Goal: Use online tool/utility: Utilize a website feature to perform a specific function

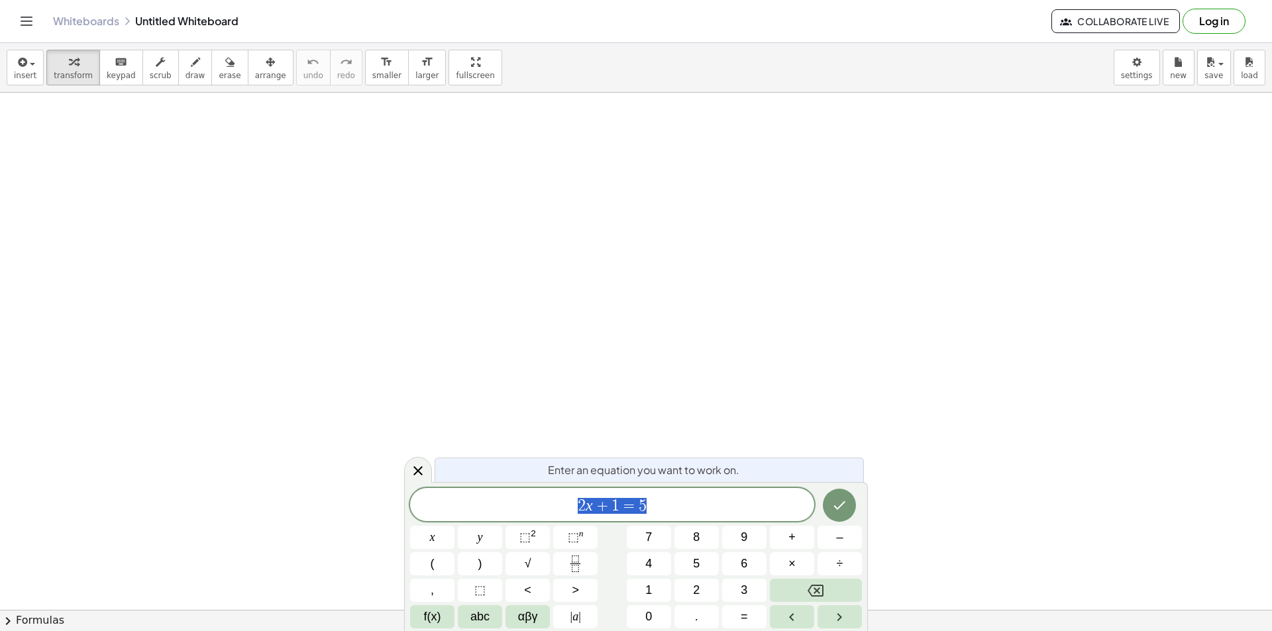
click at [178, 70] on button "draw" at bounding box center [195, 68] width 34 height 36
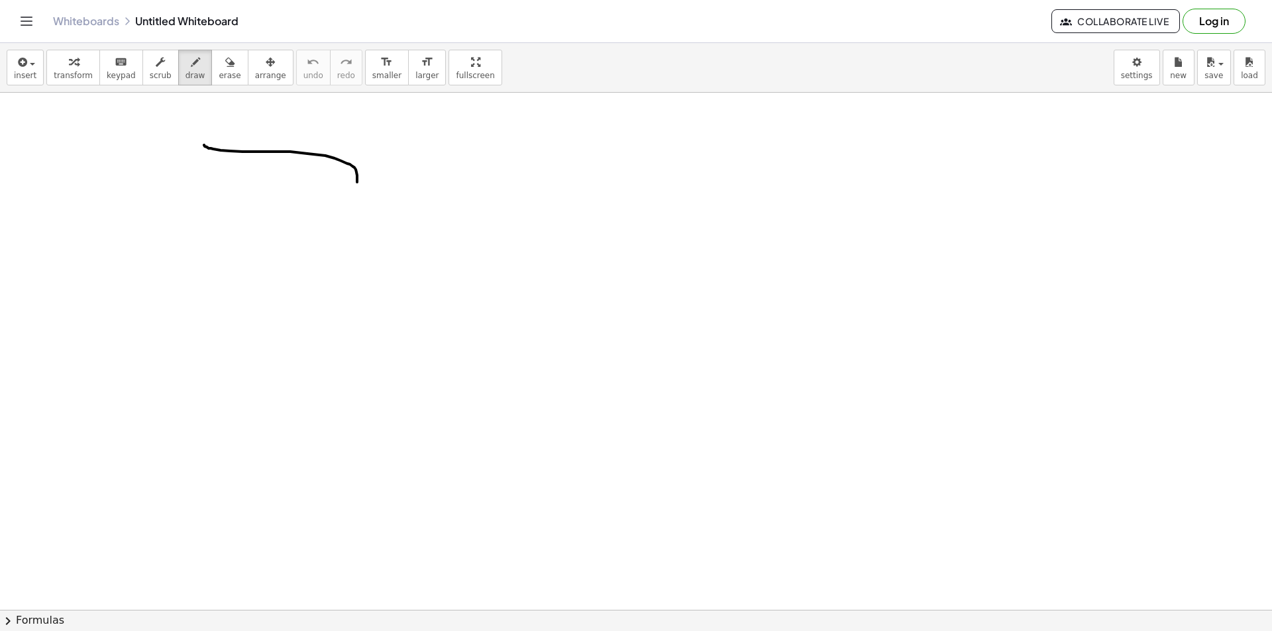
drag, startPoint x: 213, startPoint y: 149, endPoint x: 346, endPoint y: 258, distance: 171.8
drag, startPoint x: 545, startPoint y: 217, endPoint x: 555, endPoint y: 236, distance: 22.2
drag, startPoint x: 573, startPoint y: 246, endPoint x: 591, endPoint y: 238, distance: 19.3
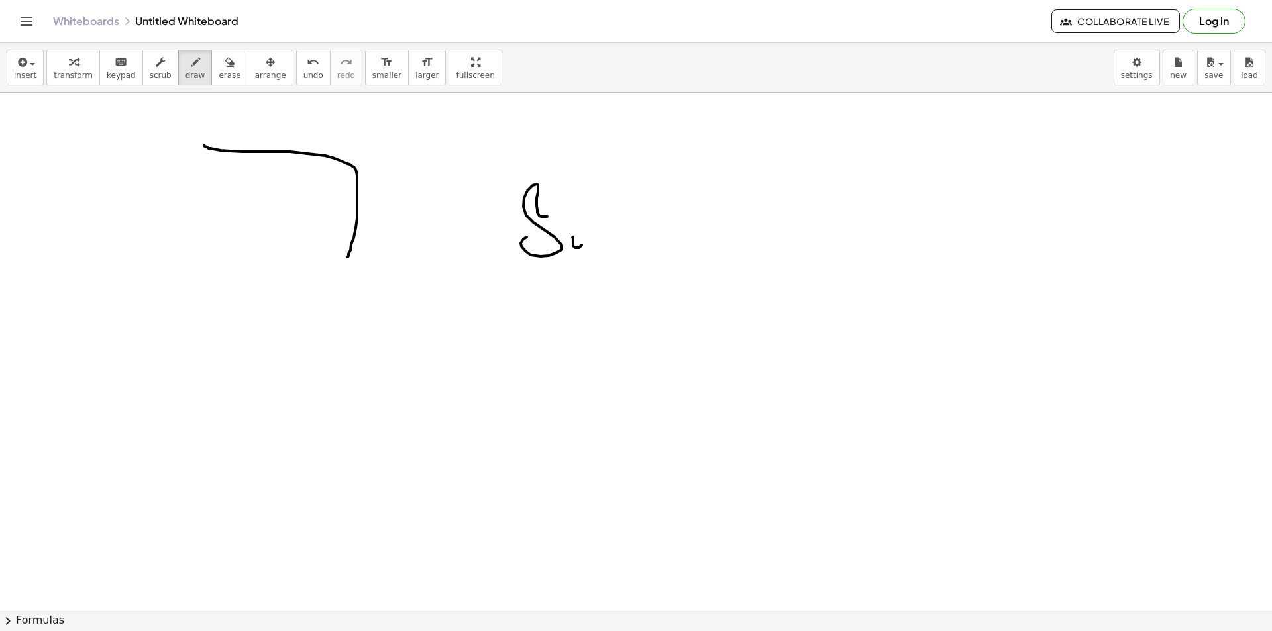
drag, startPoint x: 591, startPoint y: 238, endPoint x: 621, endPoint y: 260, distance: 37.0
click at [31, 73] on button "insert" at bounding box center [25, 68] width 37 height 36
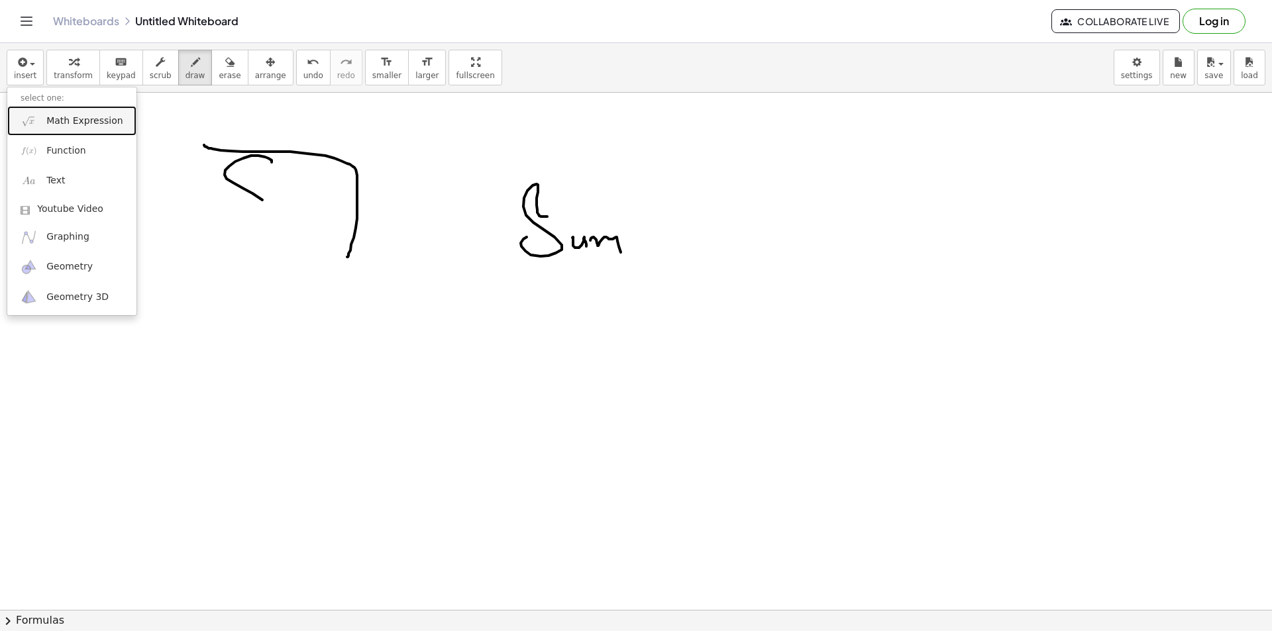
drag, startPoint x: 272, startPoint y: 161, endPoint x: 232, endPoint y: 188, distance: 48.1
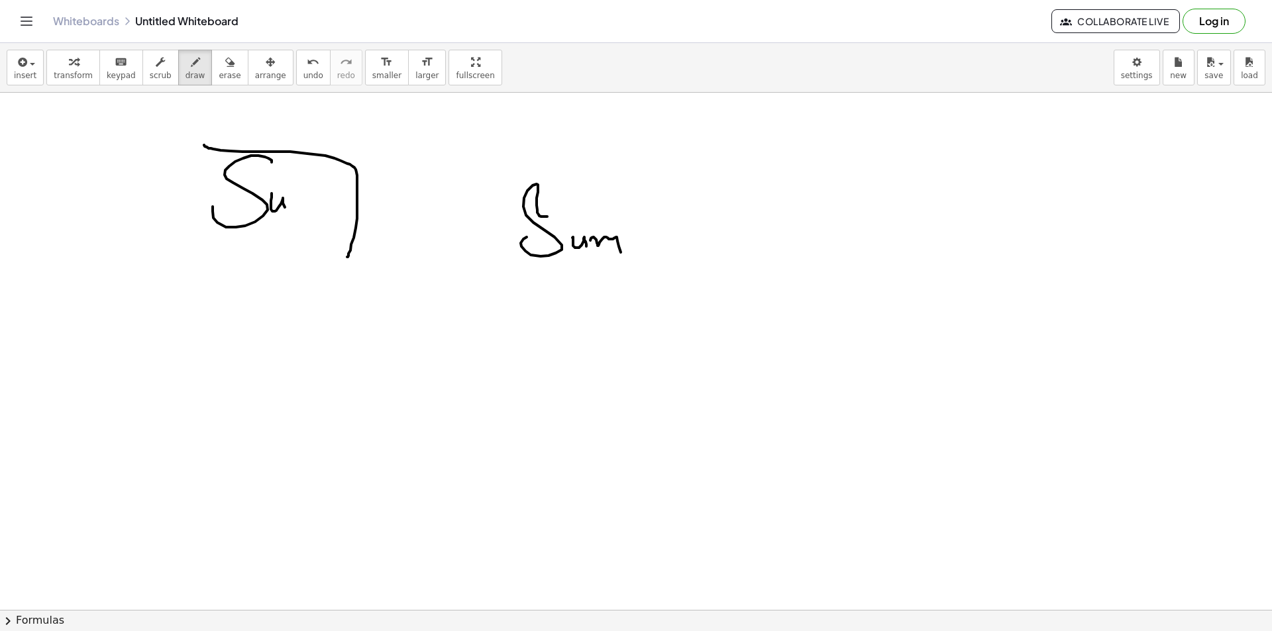
drag, startPoint x: 271, startPoint y: 206, endPoint x: 289, endPoint y: 199, distance: 19.1
drag, startPoint x: 289, startPoint y: 199, endPoint x: 330, endPoint y: 216, distance: 44.3
drag, startPoint x: 326, startPoint y: 195, endPoint x: 346, endPoint y: 201, distance: 21.2
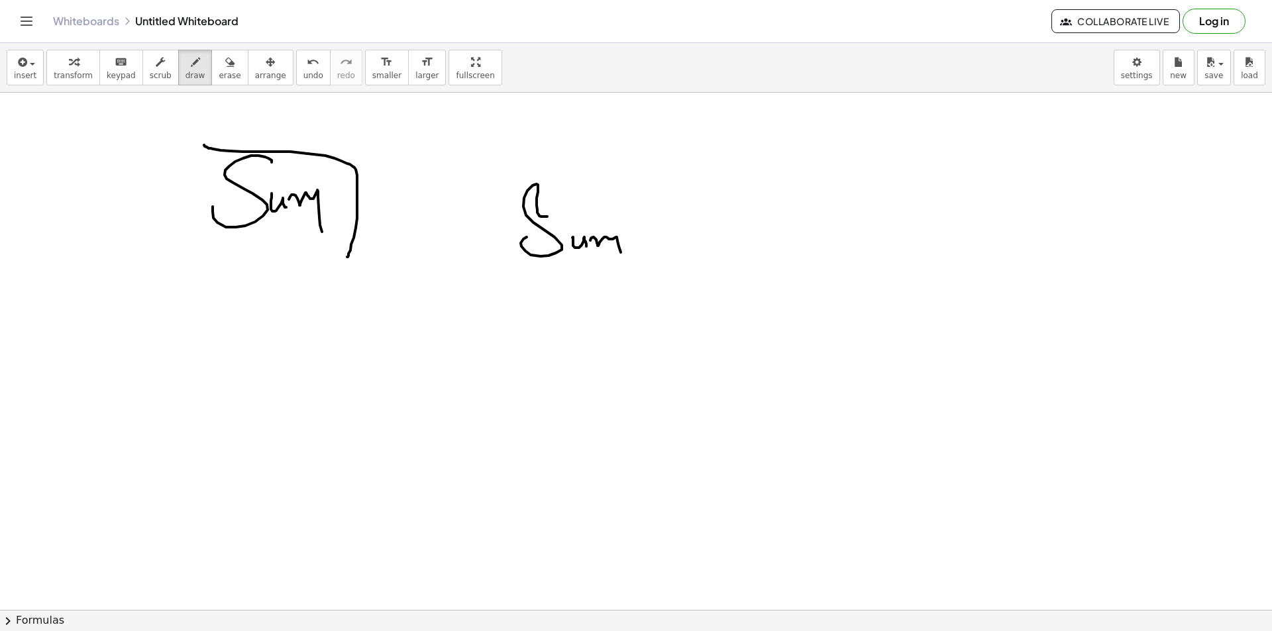
click at [189, 59] on button "draw" at bounding box center [195, 68] width 34 height 36
click at [191, 63] on icon "button" at bounding box center [195, 62] width 9 height 16
click at [185, 66] on div "button" at bounding box center [195, 62] width 20 height 16
drag, startPoint x: 160, startPoint y: 66, endPoint x: 168, endPoint y: 68, distance: 8.4
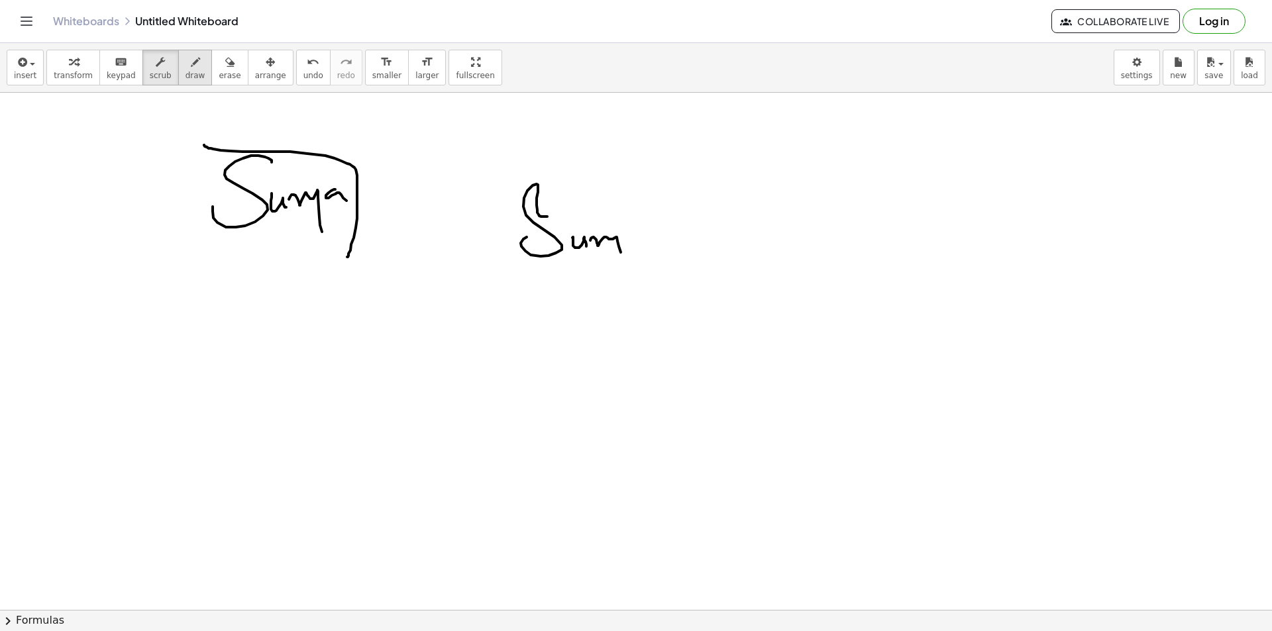
click at [160, 66] on button "scrub" at bounding box center [160, 68] width 36 height 36
drag, startPoint x: 117, startPoint y: 216, endPoint x: 190, endPoint y: 287, distance: 102.1
drag, startPoint x: 185, startPoint y: 272, endPoint x: 234, endPoint y: 206, distance: 81.5
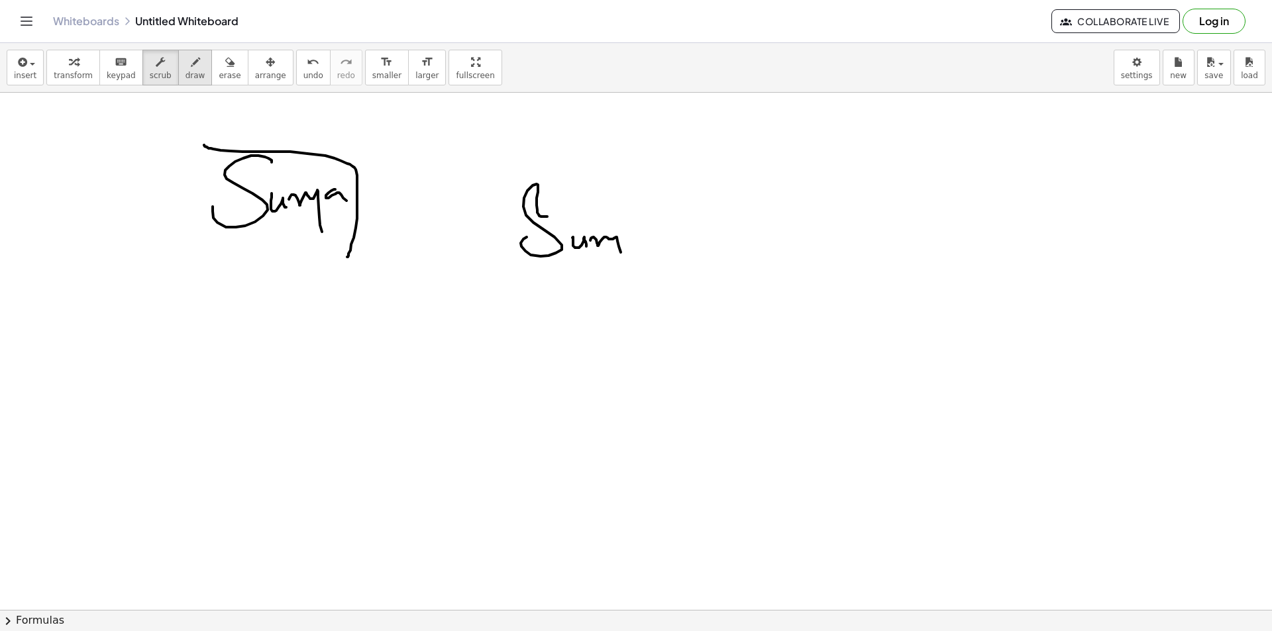
click at [191, 56] on icon "button" at bounding box center [195, 62] width 9 height 16
drag, startPoint x: 65, startPoint y: 185, endPoint x: 127, endPoint y: 254, distance: 92.4
drag, startPoint x: 16, startPoint y: 28, endPoint x: 25, endPoint y: 30, distance: 9.4
click at [16, 31] on div "Whiteboards Untitled Whiteboard Collaborate Live Log in" at bounding box center [636, 21] width 1240 height 42
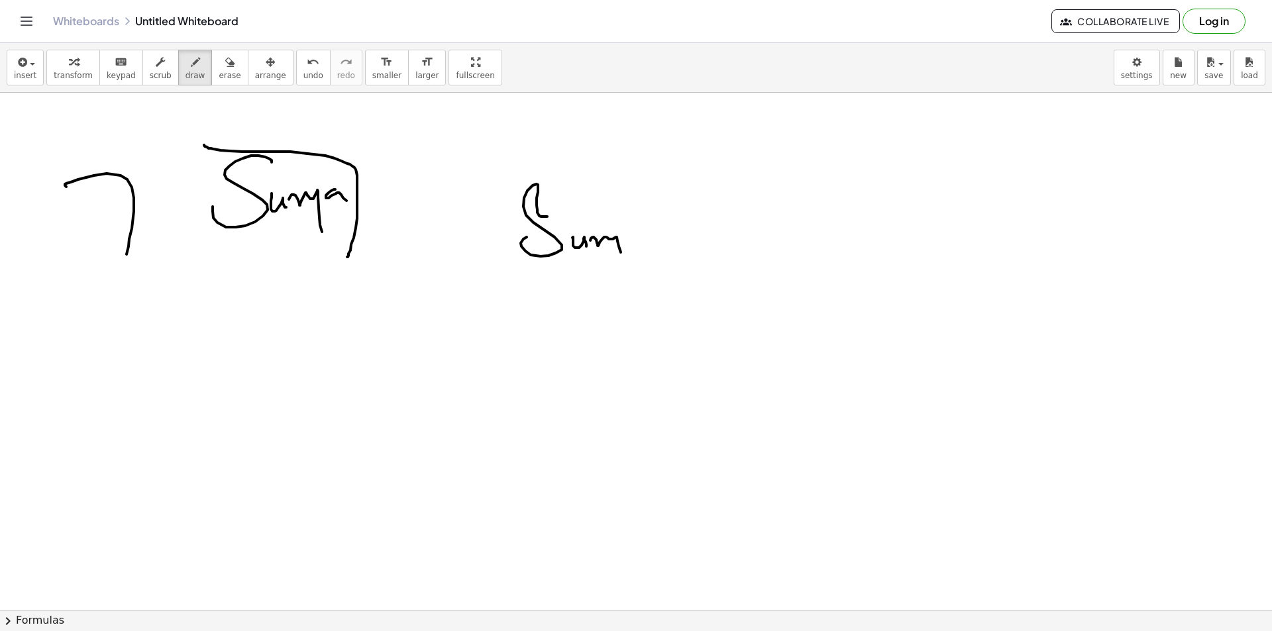
click at [26, 28] on icon "Toggle navigation" at bounding box center [27, 21] width 16 height 16
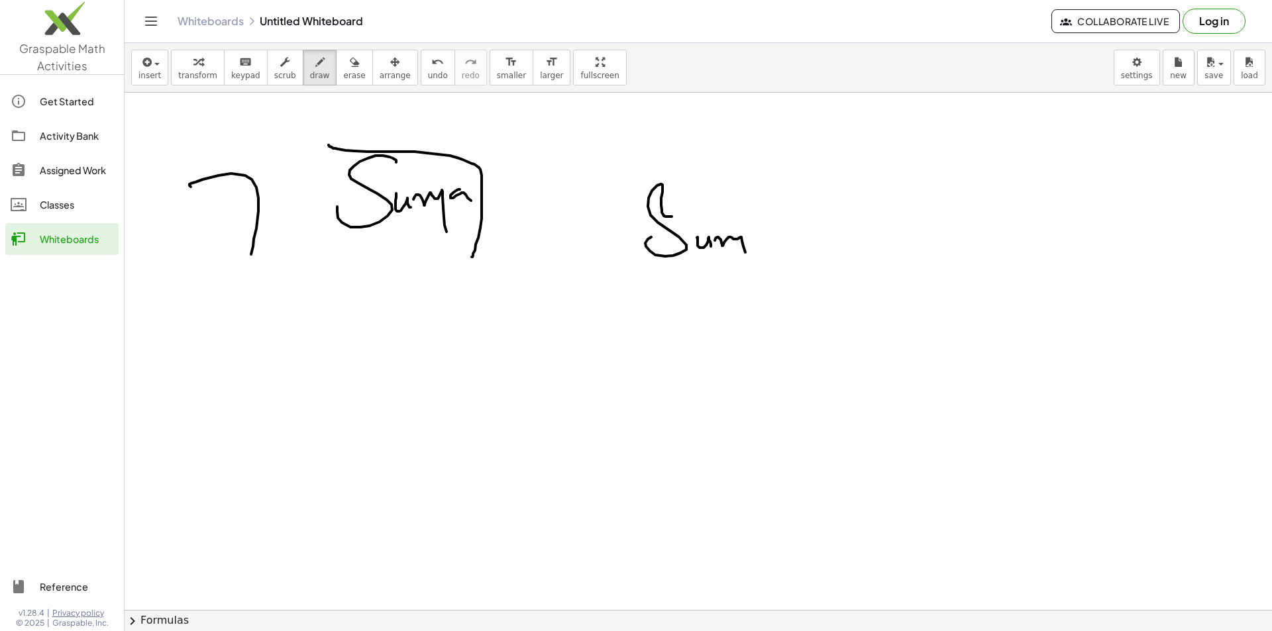
click at [147, 58] on icon "button" at bounding box center [146, 62] width 12 height 16
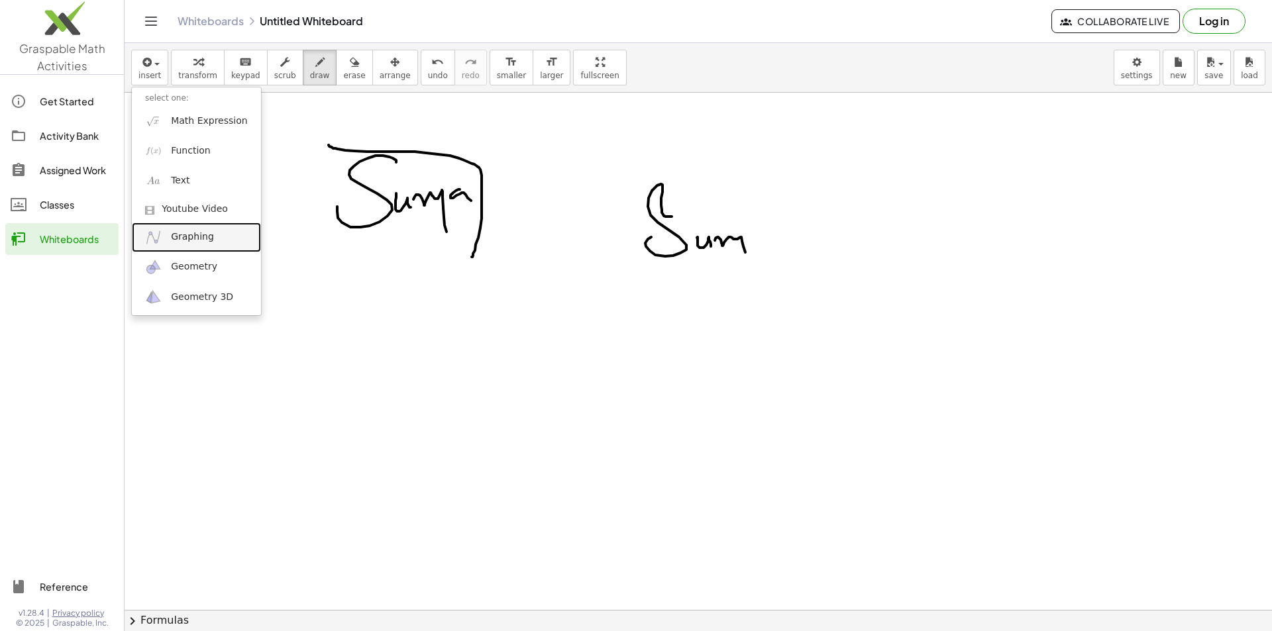
click at [207, 241] on span "Graphing" at bounding box center [192, 236] width 43 height 13
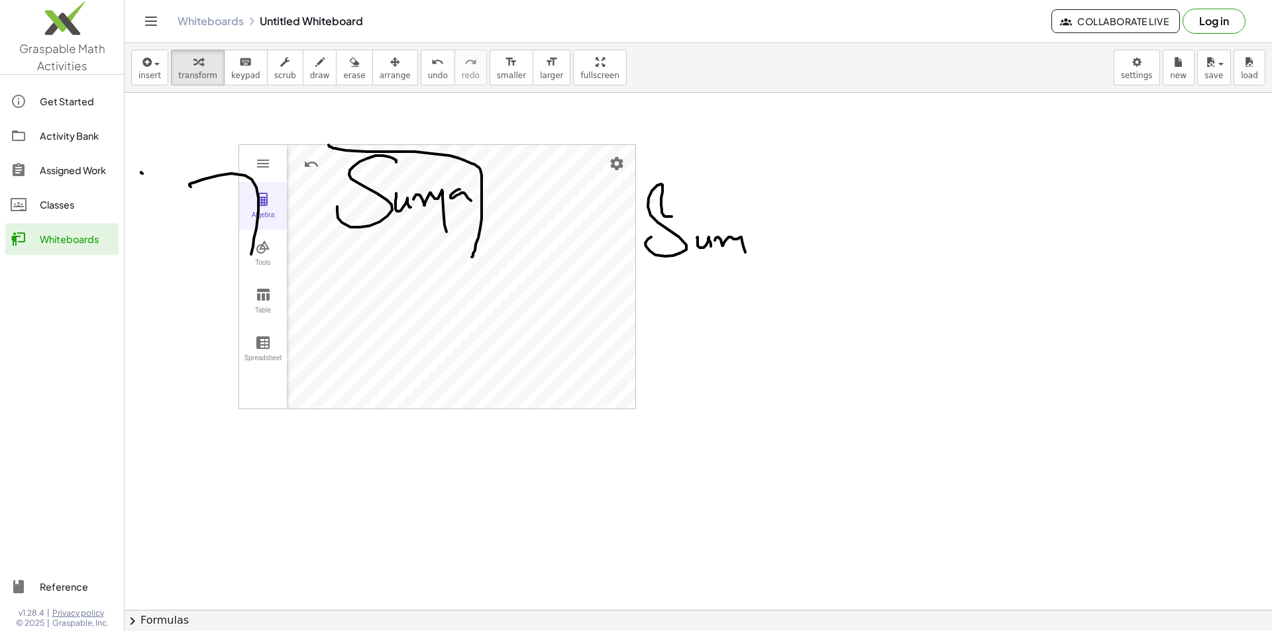
click at [268, 211] on button "Algebra" at bounding box center [263, 206] width 48 height 48
click at [266, 264] on div "Tools" at bounding box center [263, 268] width 42 height 19
click at [325, 340] on div "Slider" at bounding box center [323, 331] width 53 height 19
click at [341, 356] on div "Algebra Tools Table Spreadsheet Input… GeoGebra Graphing Calculator Basic Tools…" at bounding box center [437, 277] width 396 height 264
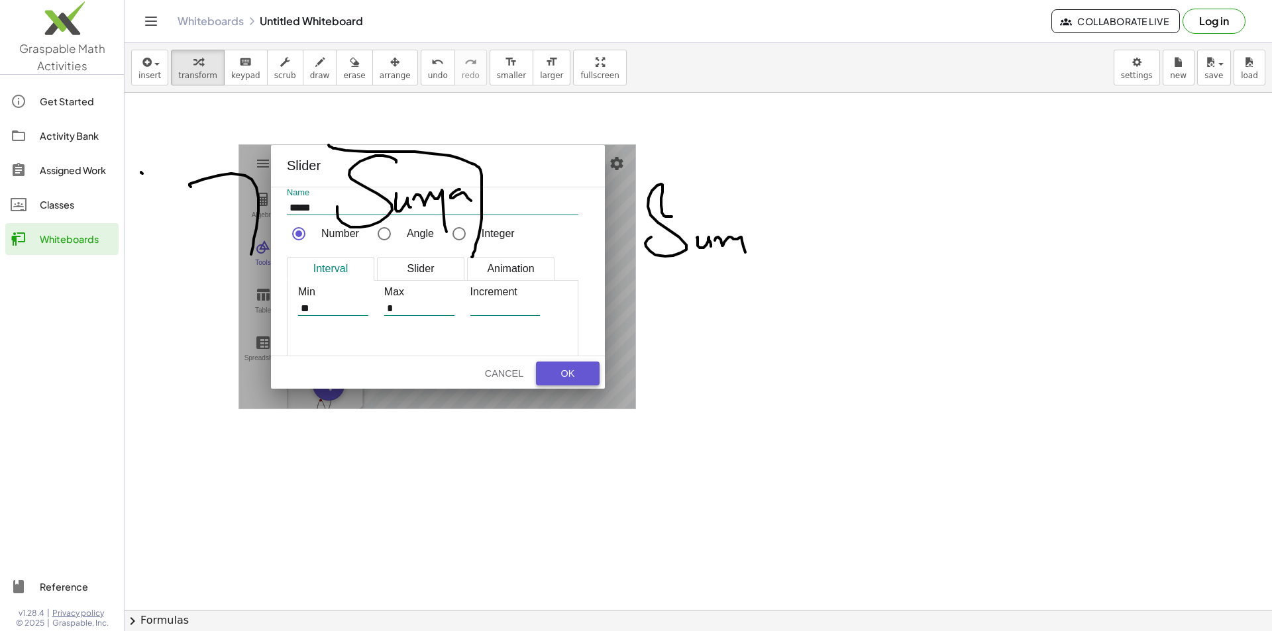
click at [574, 368] on div "OK" at bounding box center [567, 373] width 42 height 11
click at [551, 378] on button "OK" at bounding box center [568, 374] width 64 height 24
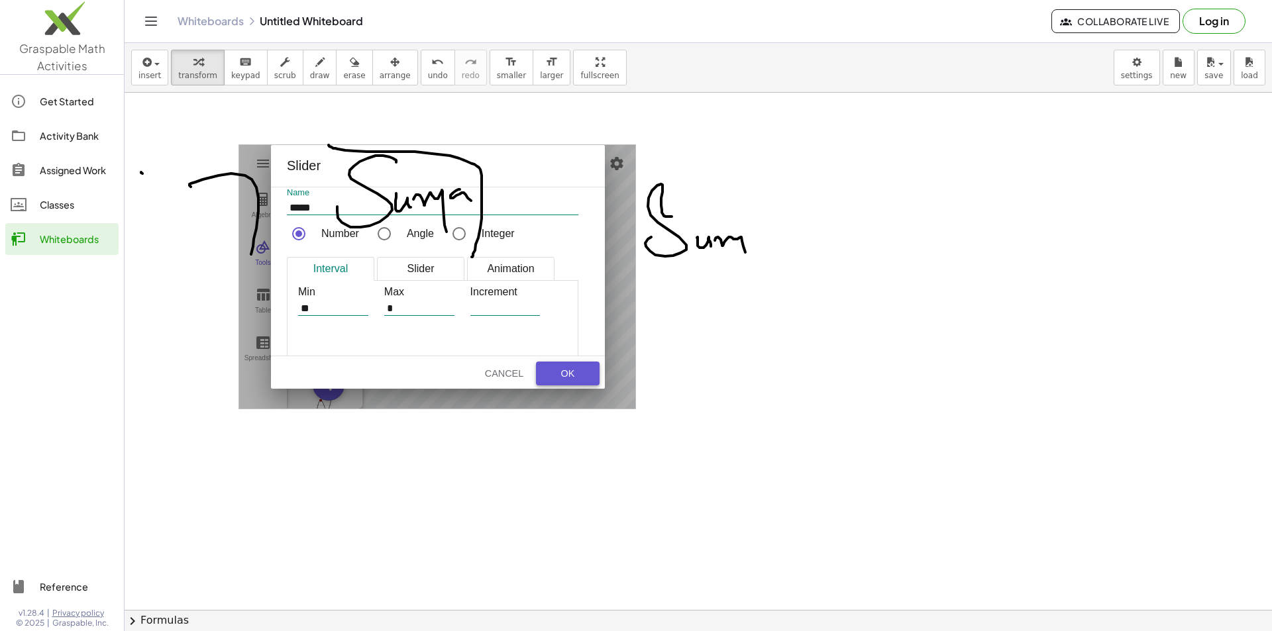
click at [558, 379] on button "OK" at bounding box center [568, 374] width 64 height 24
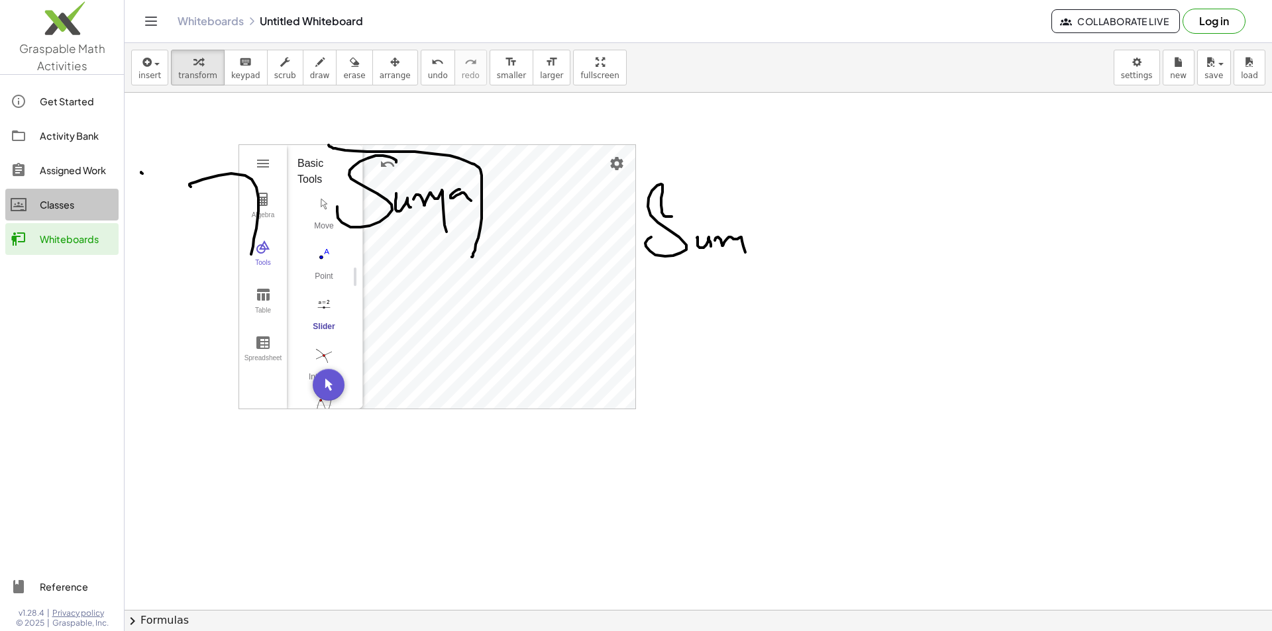
click at [64, 212] on link "Classes" at bounding box center [61, 205] width 113 height 32
click at [239, 76] on span "keypad" at bounding box center [245, 75] width 29 height 9
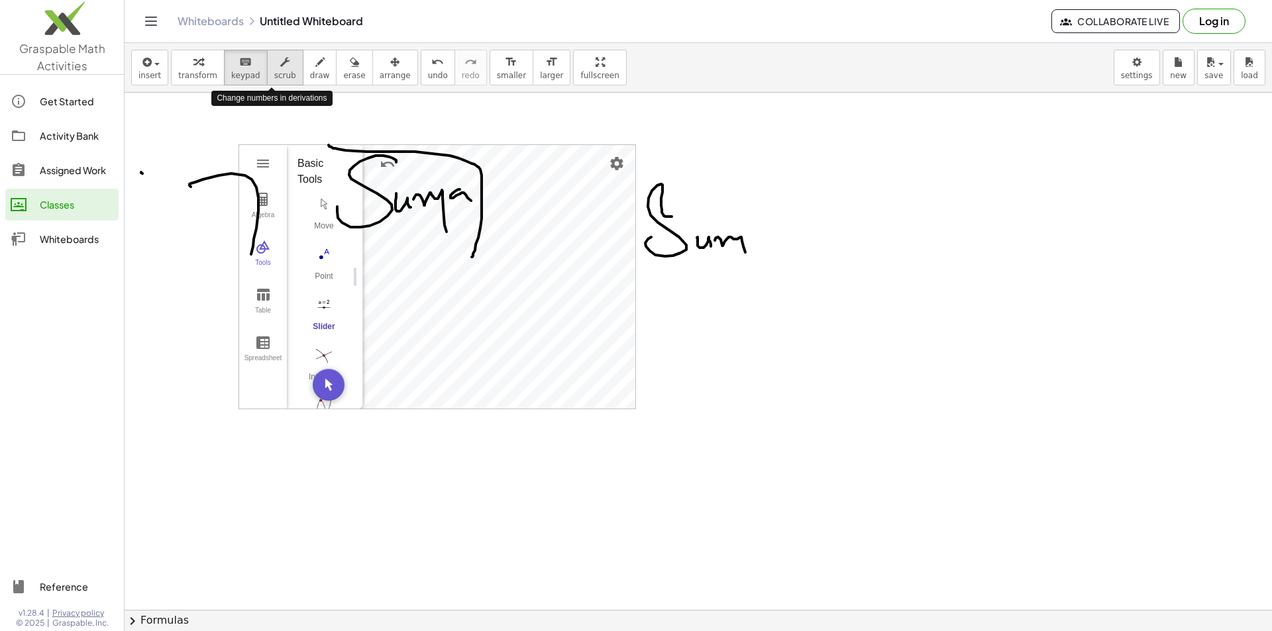
click at [280, 68] on icon "button" at bounding box center [284, 62] width 9 height 16
click at [313, 68] on button "draw" at bounding box center [320, 68] width 34 height 36
click at [336, 69] on button "erase" at bounding box center [354, 68] width 36 height 36
drag, startPoint x: 219, startPoint y: 118, endPoint x: 665, endPoint y: 406, distance: 531.3
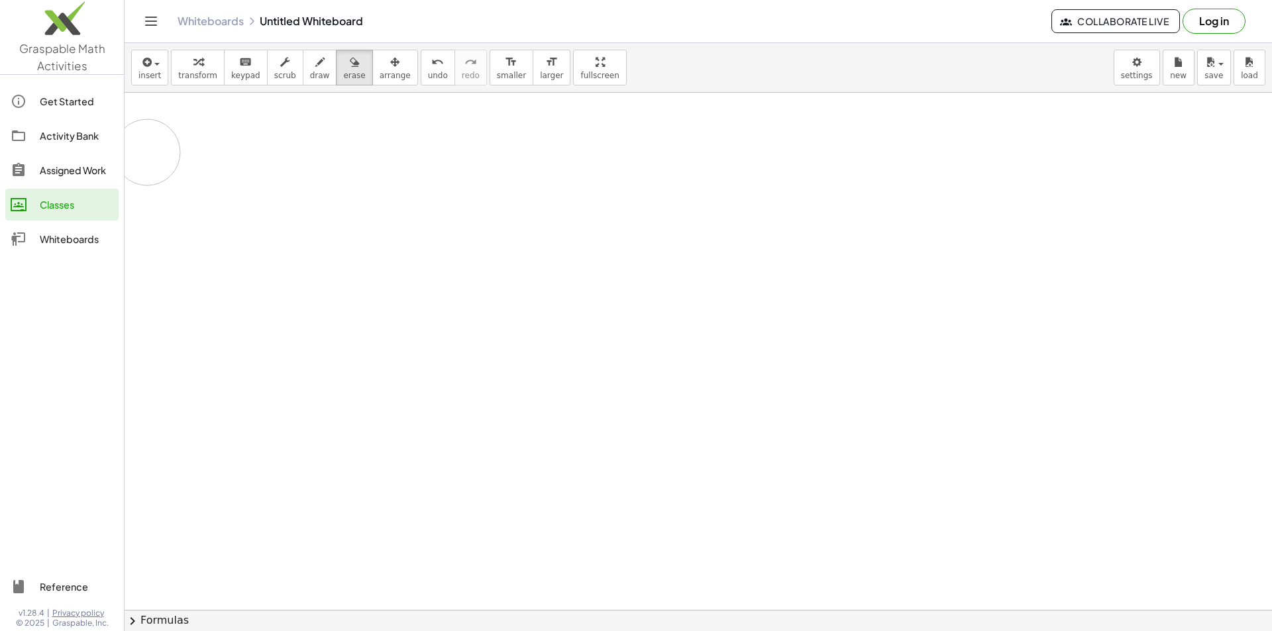
drag, startPoint x: 595, startPoint y: 204, endPoint x: 187, endPoint y: 134, distance: 414.5
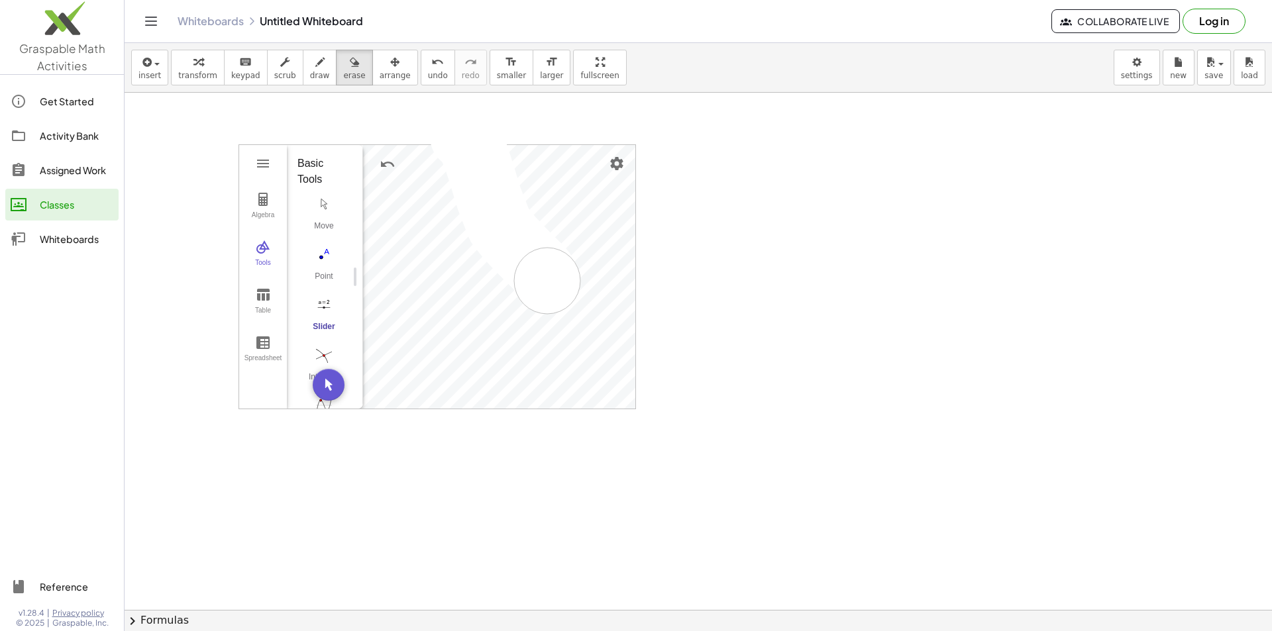
drag, startPoint x: 463, startPoint y: 135, endPoint x: 537, endPoint y: 500, distance: 372.4
click at [206, 68] on div "button" at bounding box center [197, 62] width 39 height 16
click at [154, 76] on span "insert" at bounding box center [149, 75] width 23 height 9
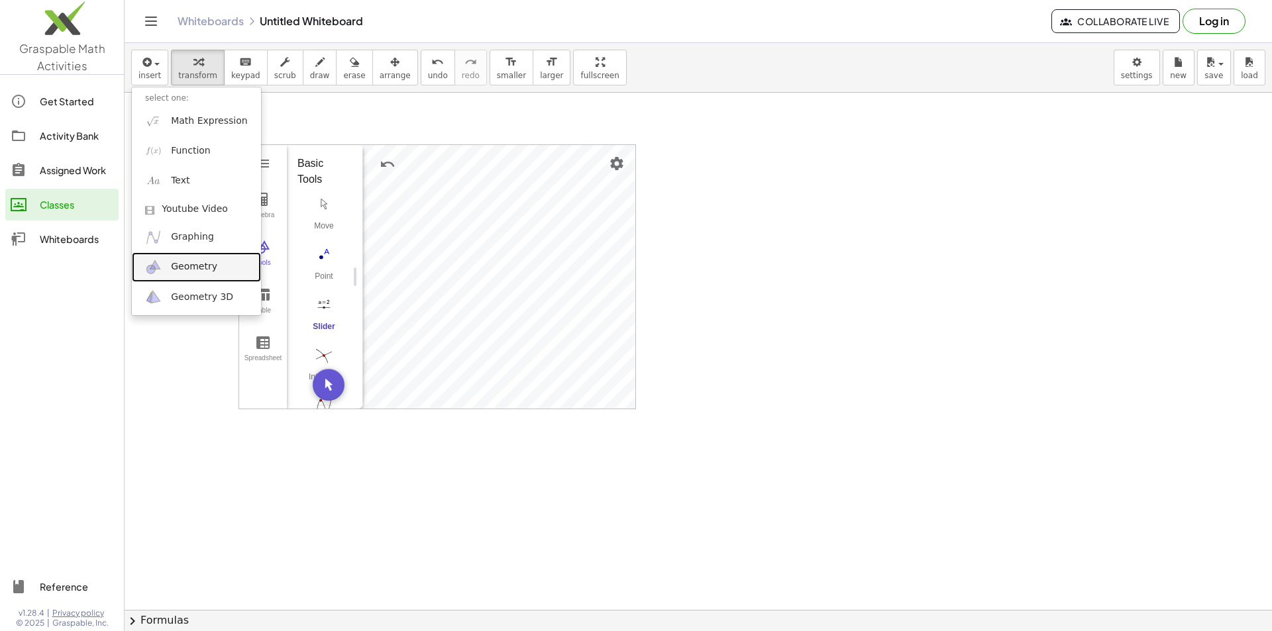
drag, startPoint x: 211, startPoint y: 271, endPoint x: 219, endPoint y: 270, distance: 8.1
click at [209, 270] on span "Geometry" at bounding box center [194, 266] width 46 height 13
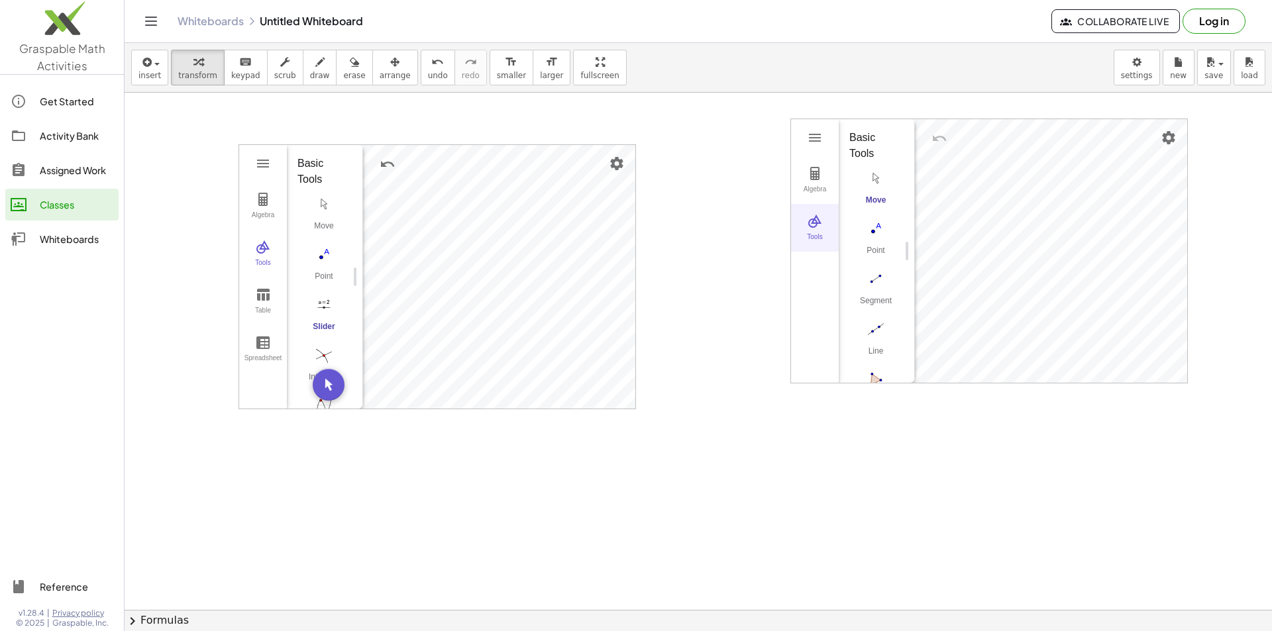
click at [815, 238] on div "Tools" at bounding box center [814, 242] width 42 height 19
click at [823, 229] on button "Tools" at bounding box center [815, 228] width 48 height 48
drag, startPoint x: 873, startPoint y: 287, endPoint x: 880, endPoint y: 285, distance: 6.9
click at [873, 289] on img "Circle with Center through Point. Select center point, then point on circle" at bounding box center [875, 299] width 53 height 21
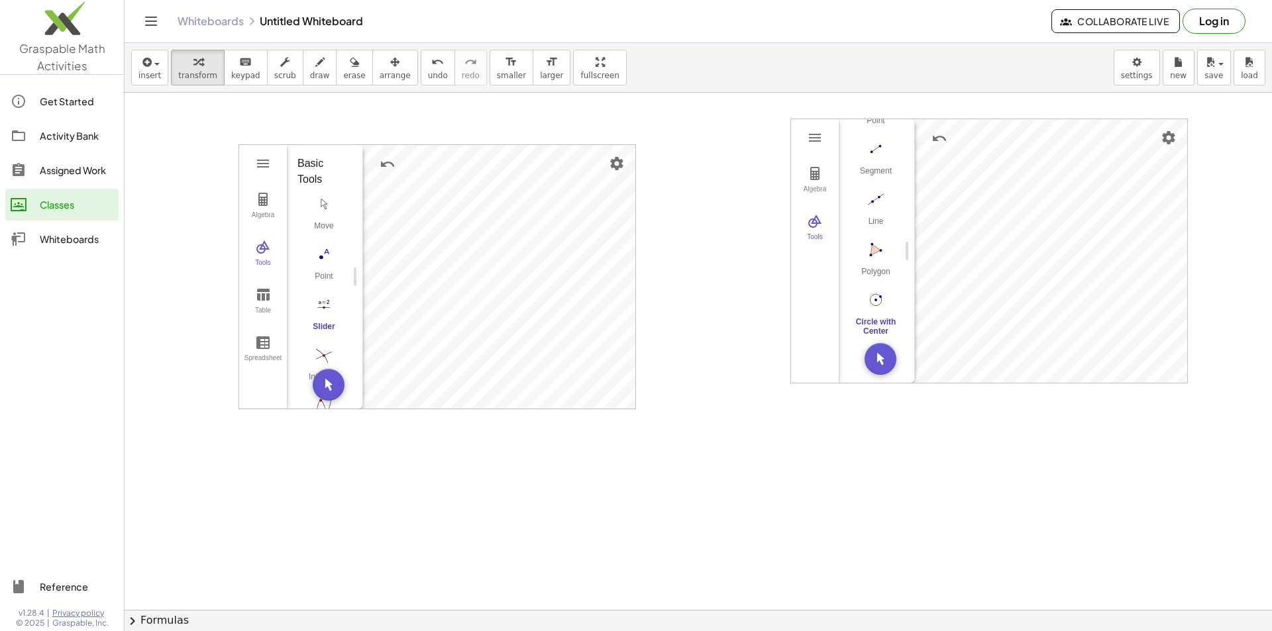
drag, startPoint x: 718, startPoint y: 390, endPoint x: 773, endPoint y: 438, distance: 72.8
click at [422, 65] on button "undo undo" at bounding box center [438, 68] width 34 height 36
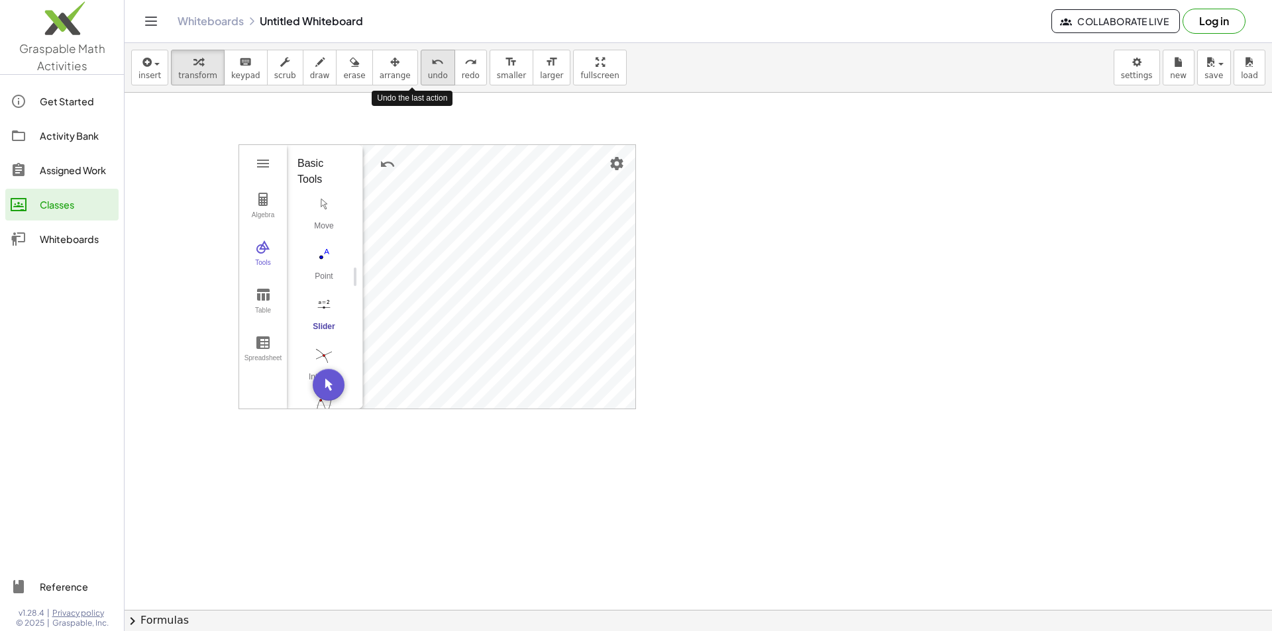
click at [428, 67] on div "undo" at bounding box center [438, 62] width 20 height 16
click at [431, 69] on icon "undo" at bounding box center [437, 62] width 13 height 16
click at [428, 72] on span "undo" at bounding box center [438, 75] width 20 height 9
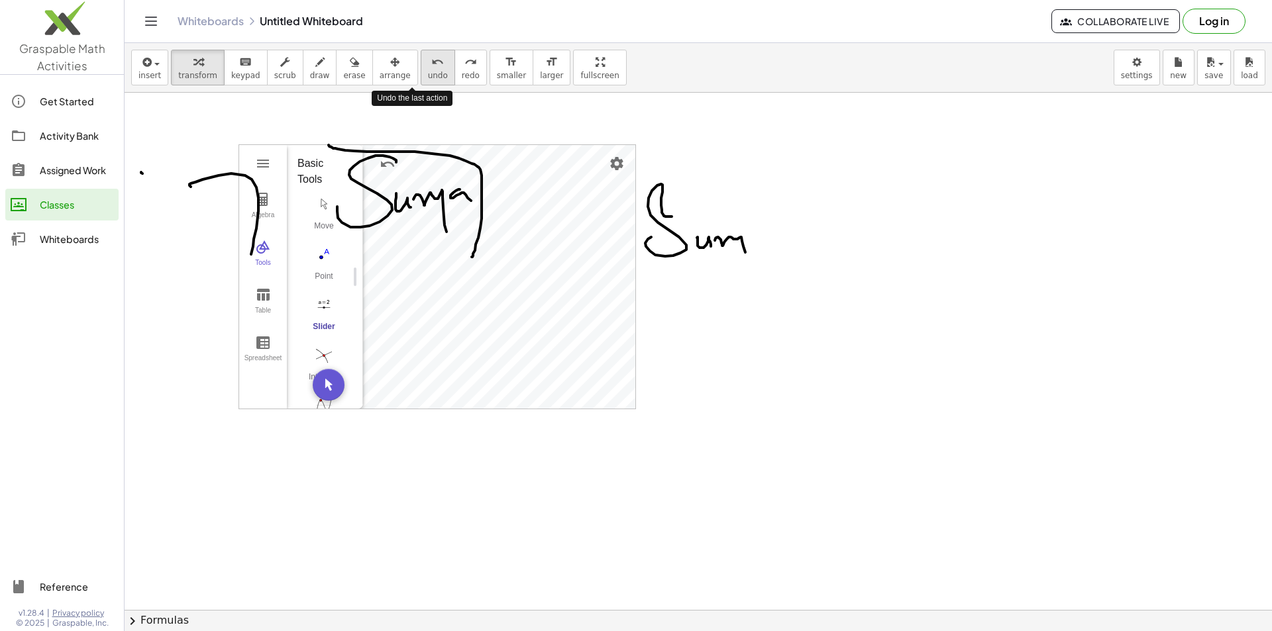
click at [428, 74] on span "undo" at bounding box center [438, 75] width 20 height 9
click at [428, 72] on span "undo" at bounding box center [438, 75] width 20 height 9
click at [428, 73] on span "undo" at bounding box center [438, 75] width 20 height 9
click at [428, 72] on span "undo" at bounding box center [438, 75] width 20 height 9
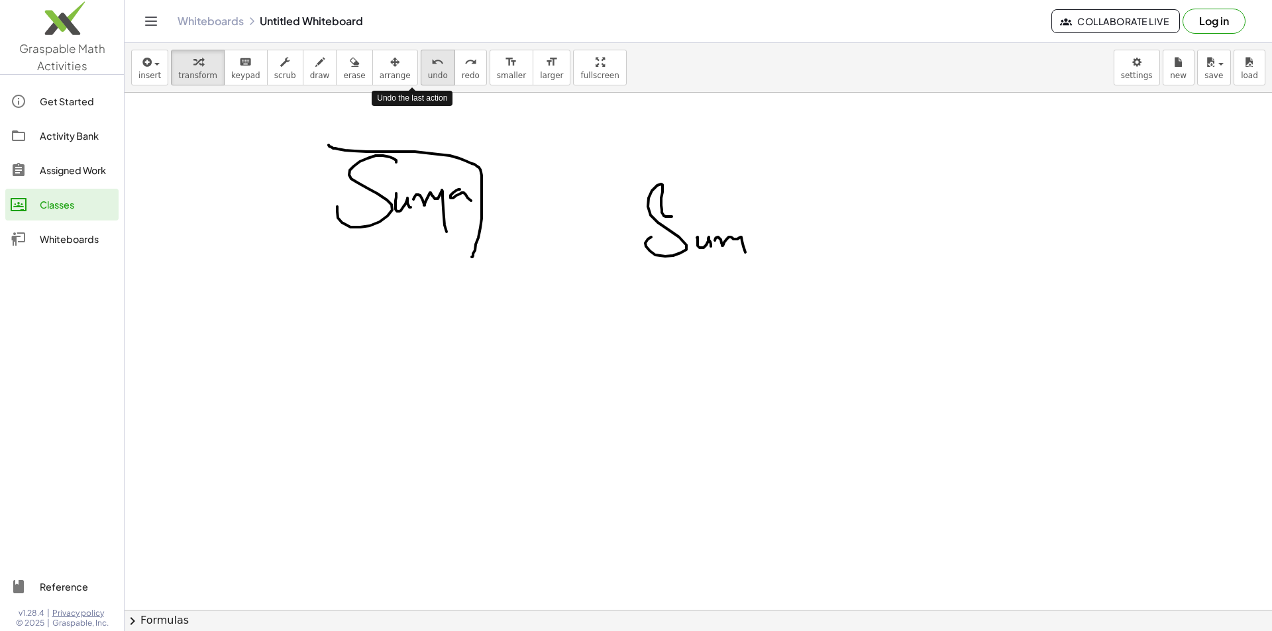
click at [428, 71] on span "undo" at bounding box center [438, 75] width 20 height 9
click at [428, 72] on span "undo" at bounding box center [438, 75] width 20 height 9
click at [428, 73] on span "undo" at bounding box center [438, 75] width 20 height 9
click at [428, 74] on span "undo" at bounding box center [438, 75] width 20 height 9
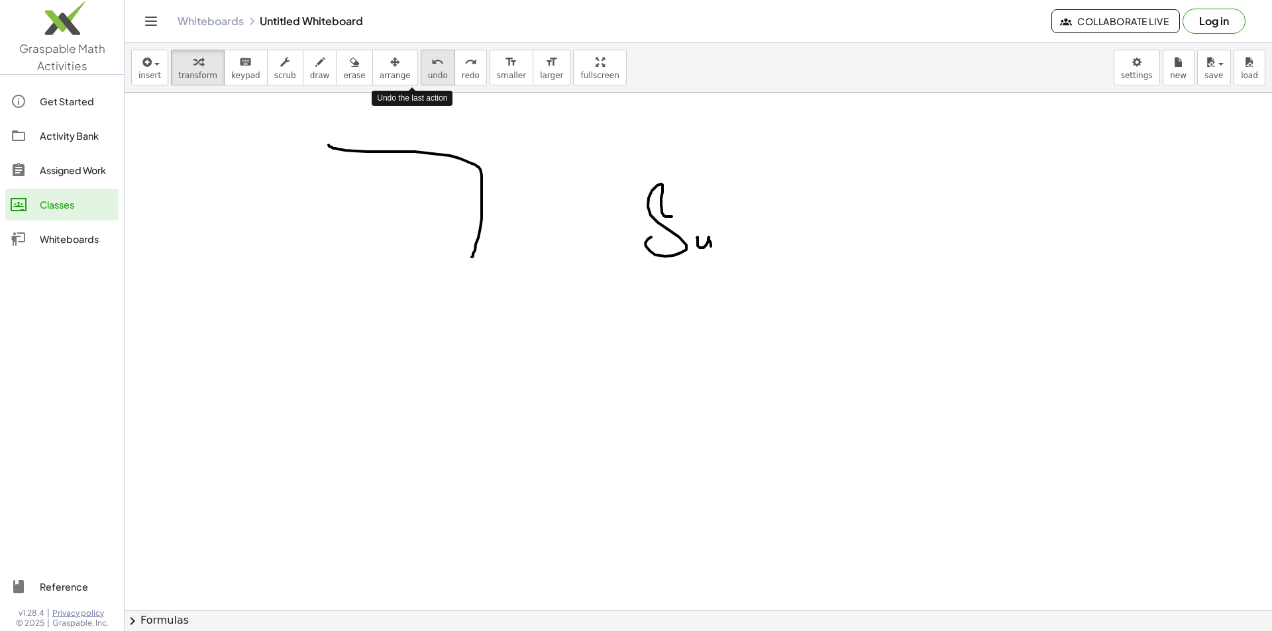
click at [428, 75] on span "undo" at bounding box center [438, 75] width 20 height 9
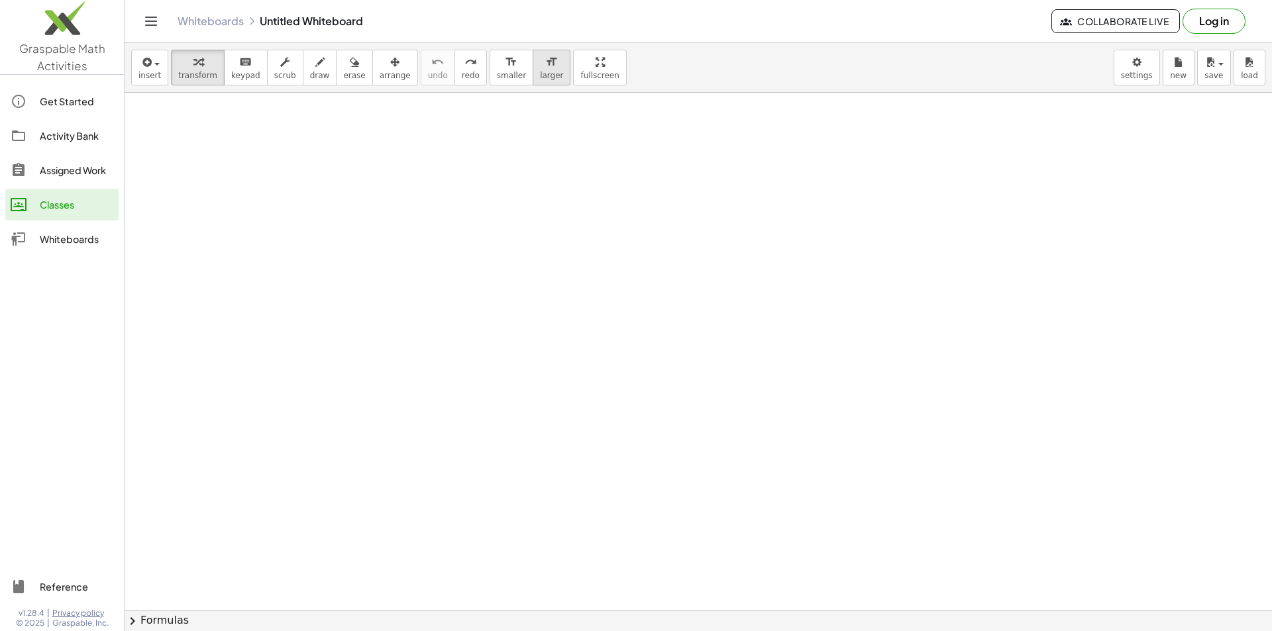
click at [533, 82] on button "format_size larger" at bounding box center [552, 68] width 38 height 36
